Goal: Navigation & Orientation: Find specific page/section

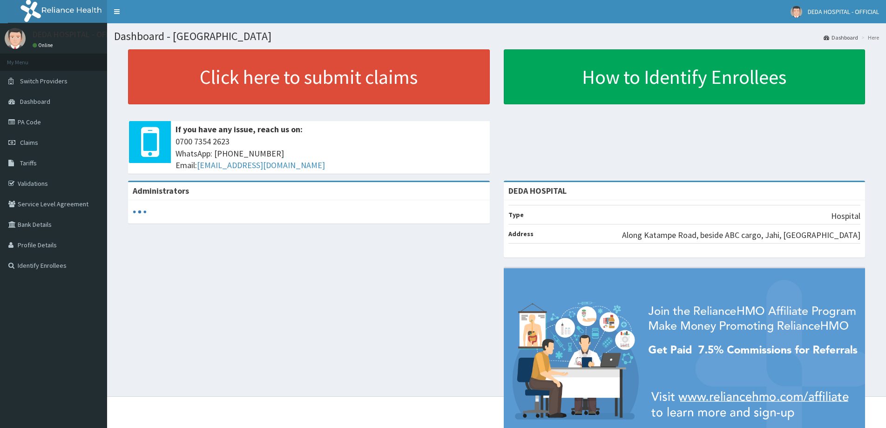
click at [17, 120] on icon at bounding box center [12, 122] width 9 height 7
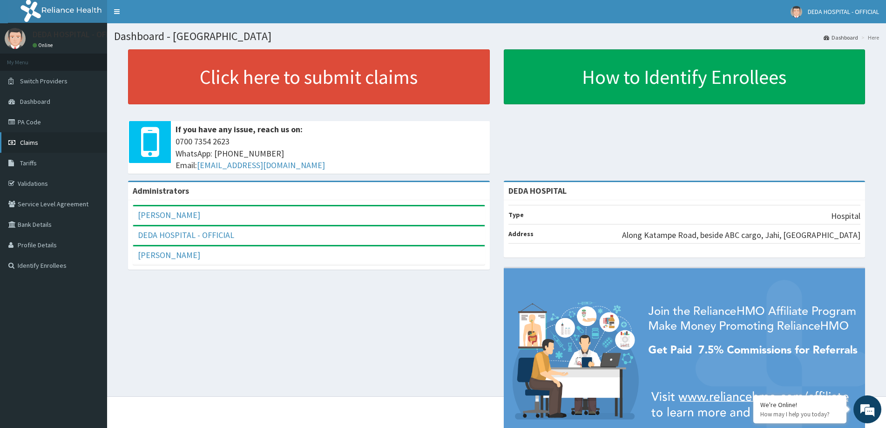
click at [36, 145] on span "Claims" at bounding box center [29, 142] width 18 height 8
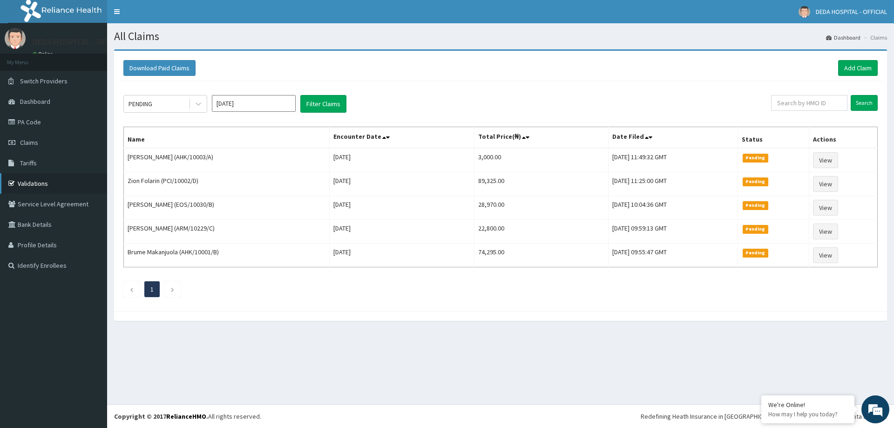
click at [31, 185] on link "Validations" at bounding box center [53, 183] width 107 height 20
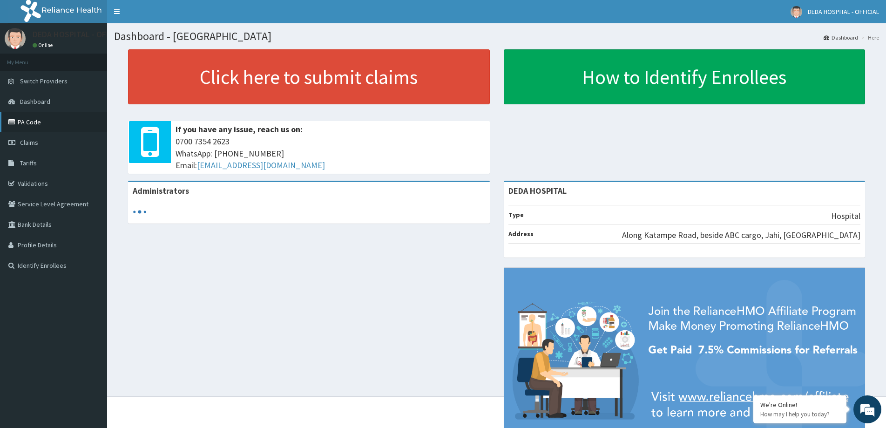
click at [30, 117] on link "PA Code" at bounding box center [53, 122] width 107 height 20
